Goal: Find contact information: Find contact information

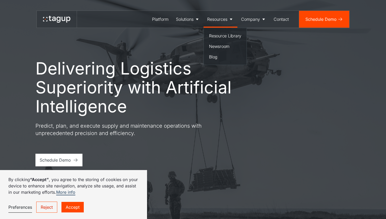
click at [219, 18] on div "Resources" at bounding box center [217, 19] width 20 height 6
click at [220, 21] on div "Resources" at bounding box center [217, 19] width 20 height 6
click at [219, 35] on div "Resource Library" at bounding box center [225, 36] width 32 height 6
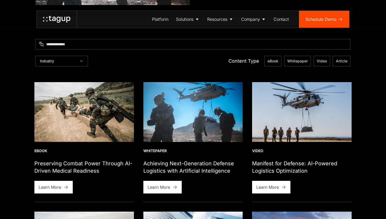
scroll to position [171, 0]
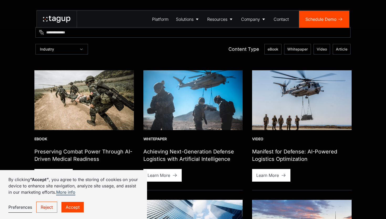
click at [69, 155] on h1 "Preserving Combat Power Through AI-Driven Medical Readiness" at bounding box center [84, 155] width 100 height 15
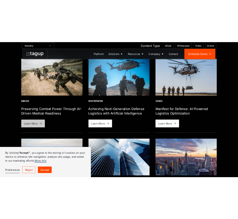
scroll to position [189, 0]
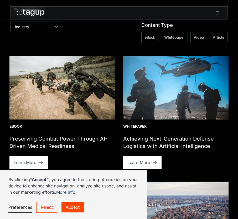
drag, startPoint x: 90, startPoint y: 103, endPoint x: 228, endPoint y: 1, distance: 172.3
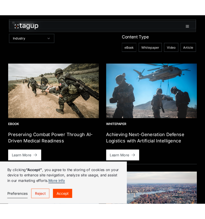
scroll to position [191, 0]
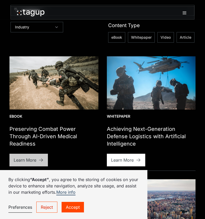
click at [29, 160] on div "Learn More" at bounding box center [25, 160] width 23 height 6
click at [30, 158] on div "Learn More" at bounding box center [25, 160] width 23 height 6
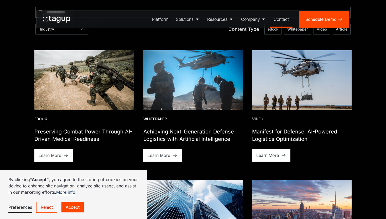
click at [204, 18] on div "Contact" at bounding box center [281, 19] width 15 height 6
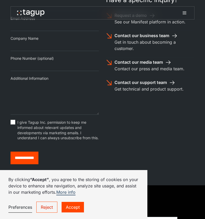
scroll to position [135, 0]
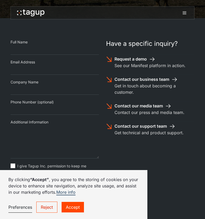
drag, startPoint x: 325, startPoint y: 91, endPoint x: 165, endPoint y: 101, distance: 160.6
click at [0, 0] on div "**********" at bounding box center [102, 128] width 205 height 527
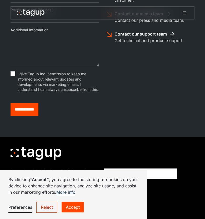
scroll to position [229, 0]
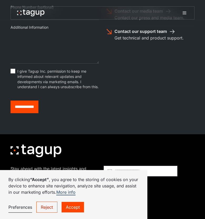
drag, startPoint x: 36, startPoint y: 99, endPoint x: 204, endPoint y: 5, distance: 191.8
click at [0, 0] on div "**********" at bounding box center [102, 34] width 205 height 527
